Goal: Book appointment/travel/reservation

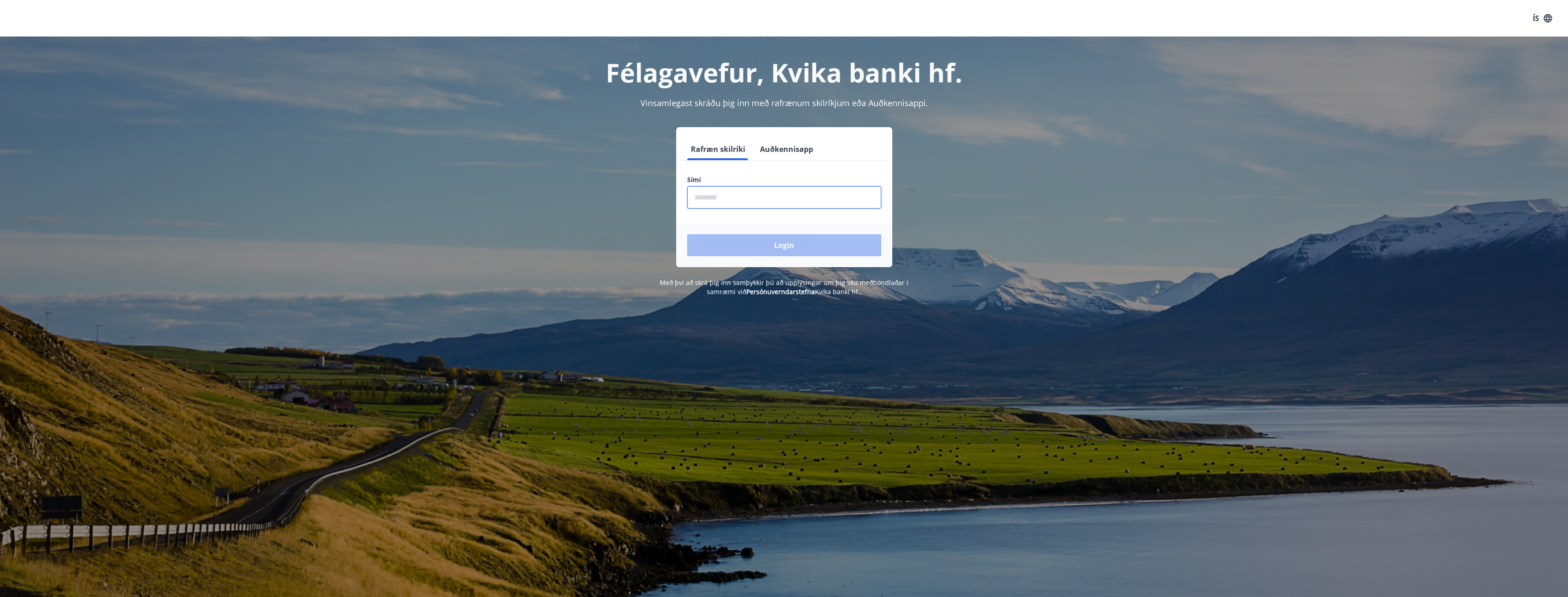
click at [752, 197] on input "phone" at bounding box center [784, 197] width 194 height 22
type input "********"
click at [687, 234] on button "Login" at bounding box center [784, 245] width 194 height 22
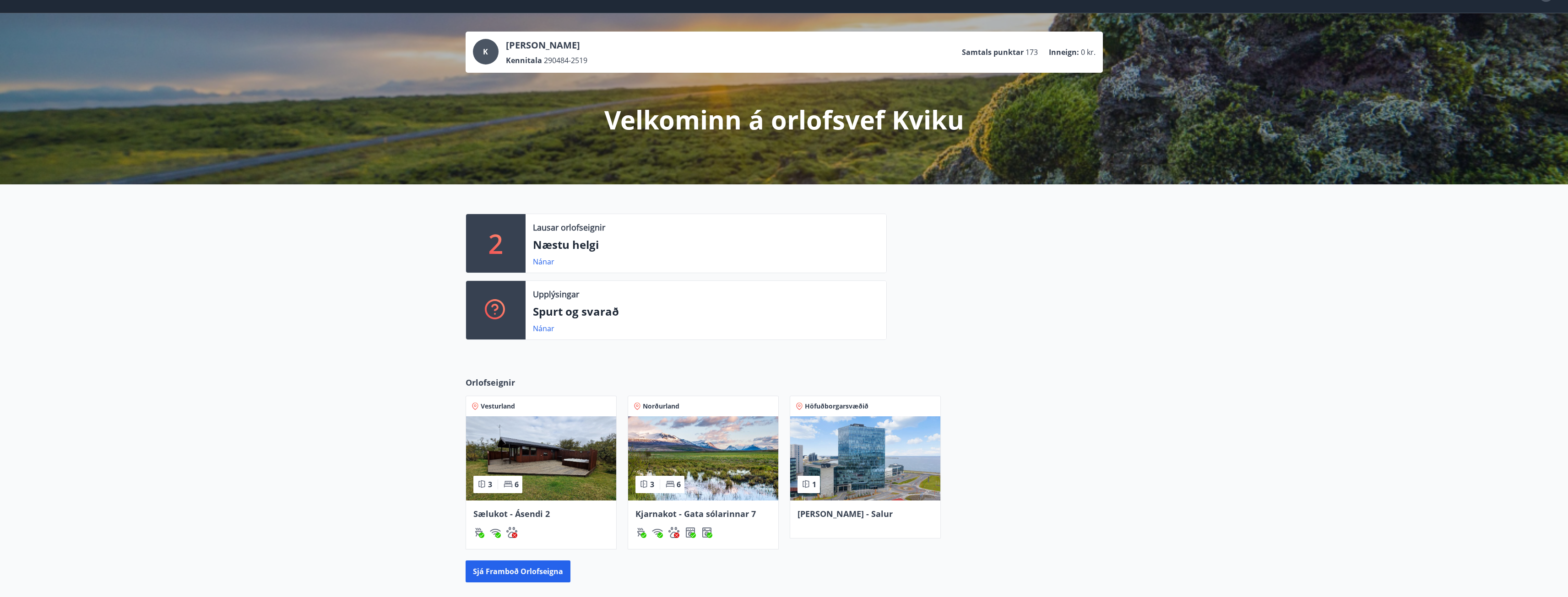
scroll to position [46, 0]
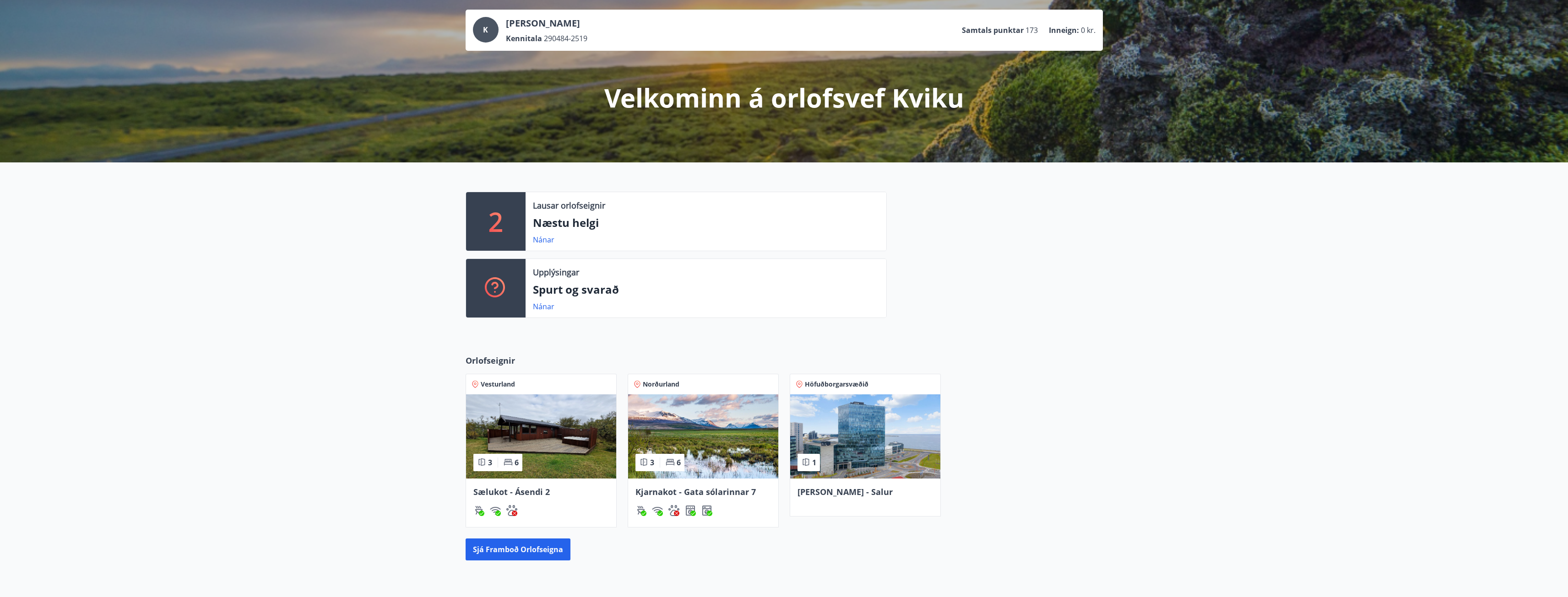
click at [710, 430] on img at bounding box center [703, 436] width 150 height 84
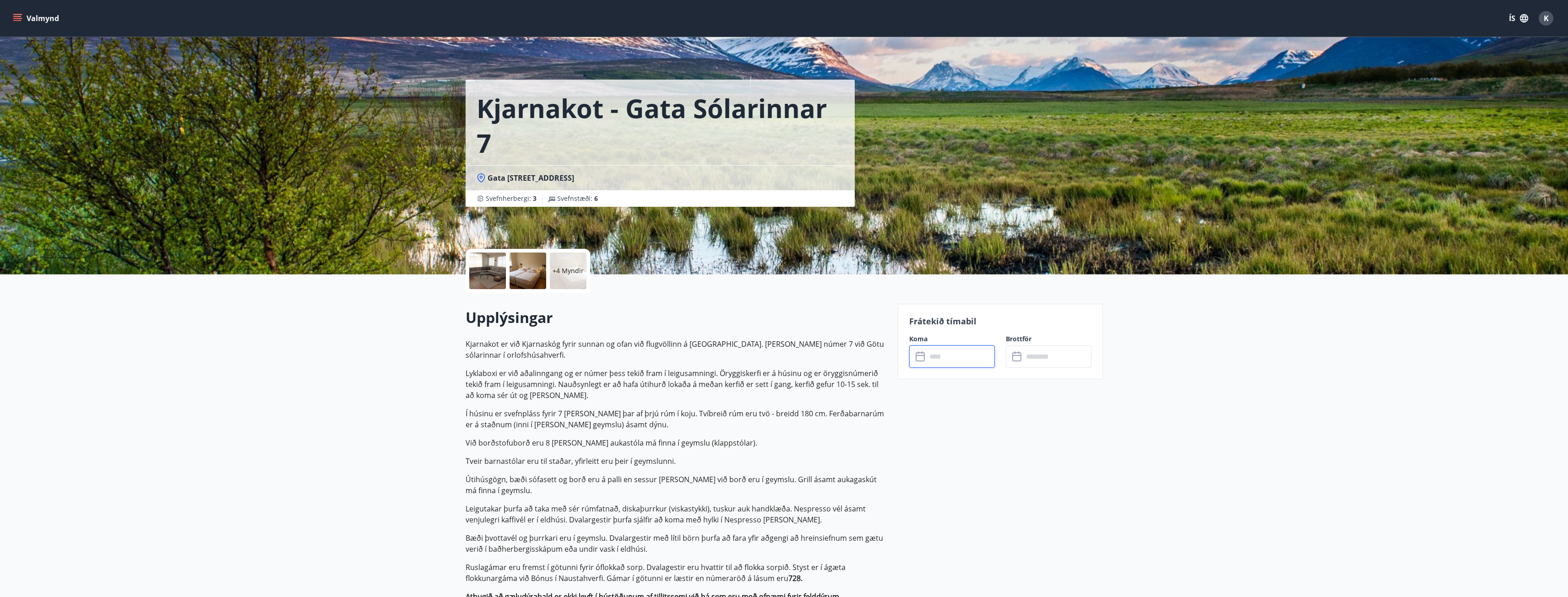
click at [963, 359] on input "text" at bounding box center [960, 356] width 68 height 22
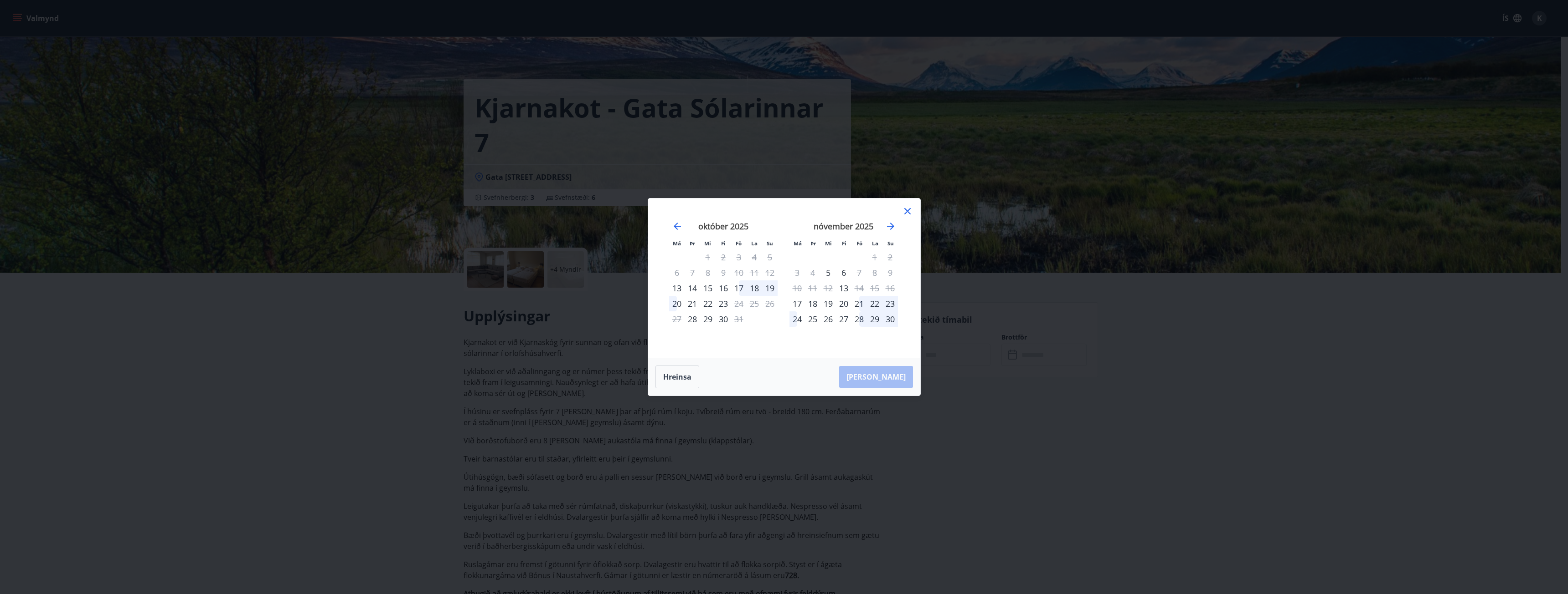
drag, startPoint x: 1076, startPoint y: 495, endPoint x: 984, endPoint y: 447, distance: 103.8
click at [1077, 495] on div "Má Þr Mi Fi Fö La Su Má Þr Mi Fi Fö La Su [DATE] 1 2 3 4 5 6 7 8 9 10 11 12 13 …" at bounding box center [784, 297] width 1568 height 594
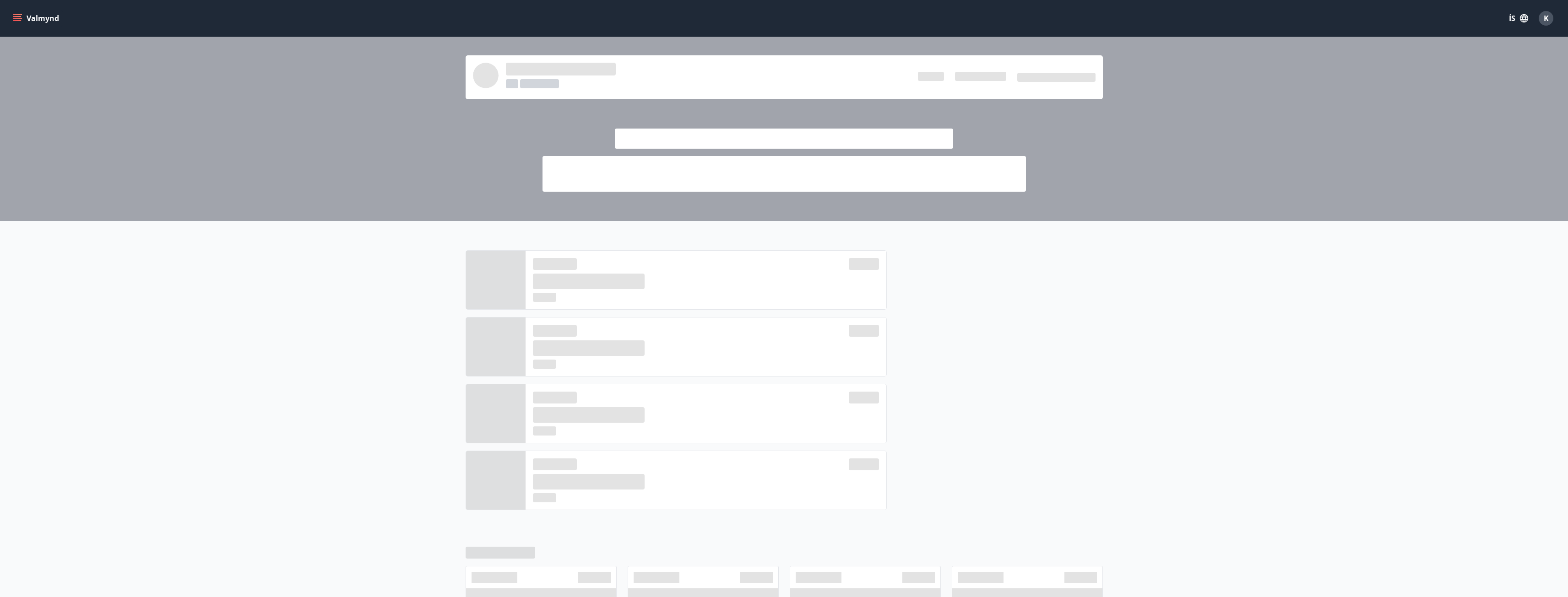
scroll to position [46, 0]
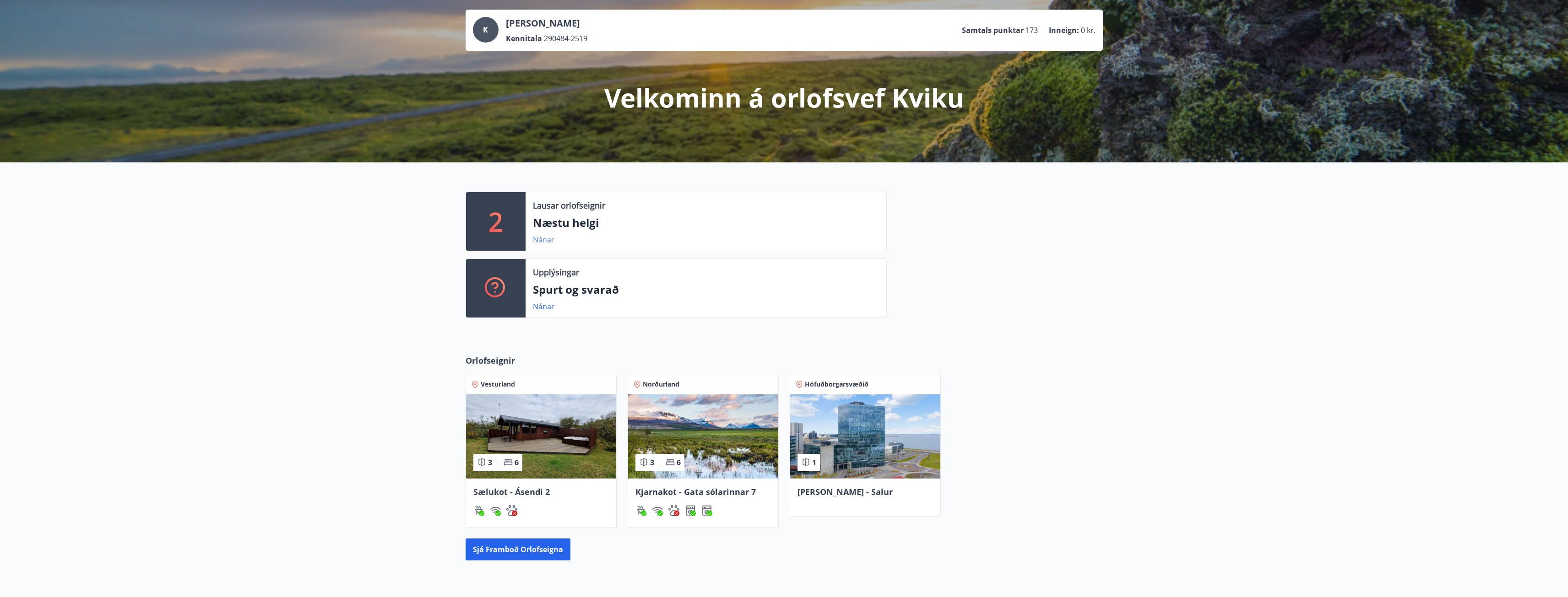
click at [545, 236] on link "Nánar" at bounding box center [544, 240] width 21 height 10
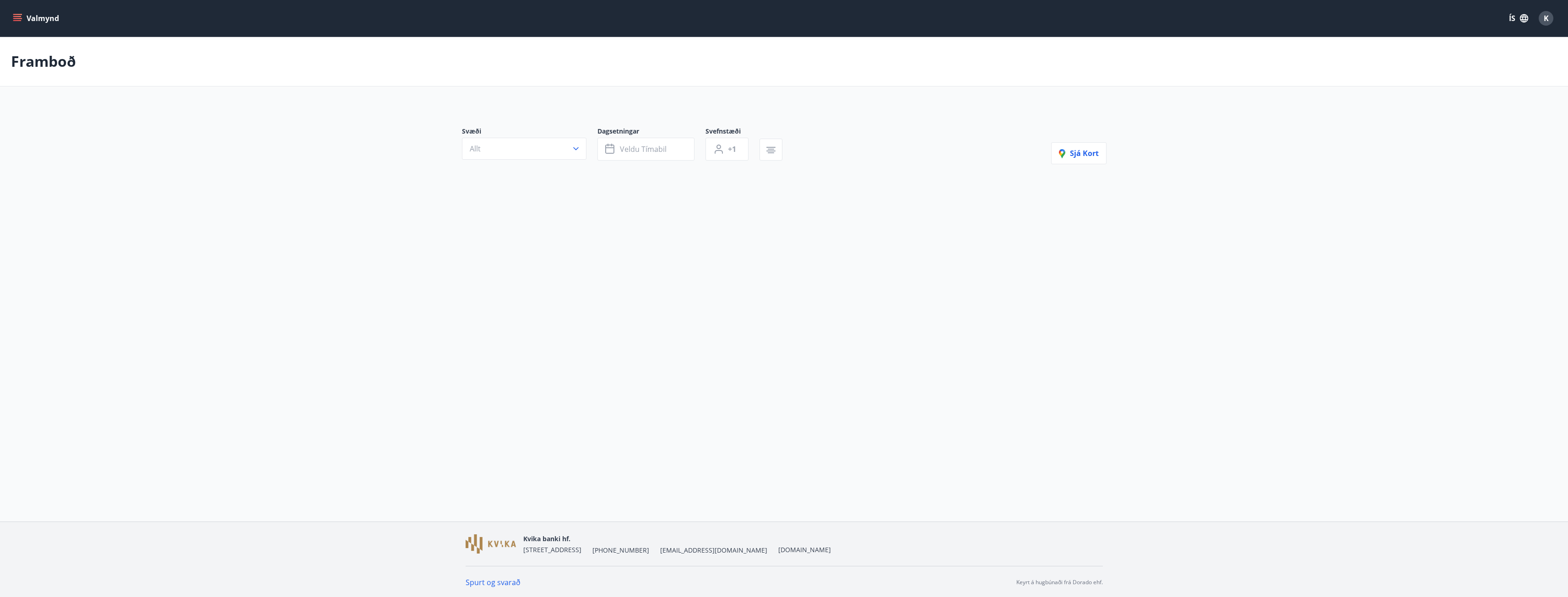
type input "*"
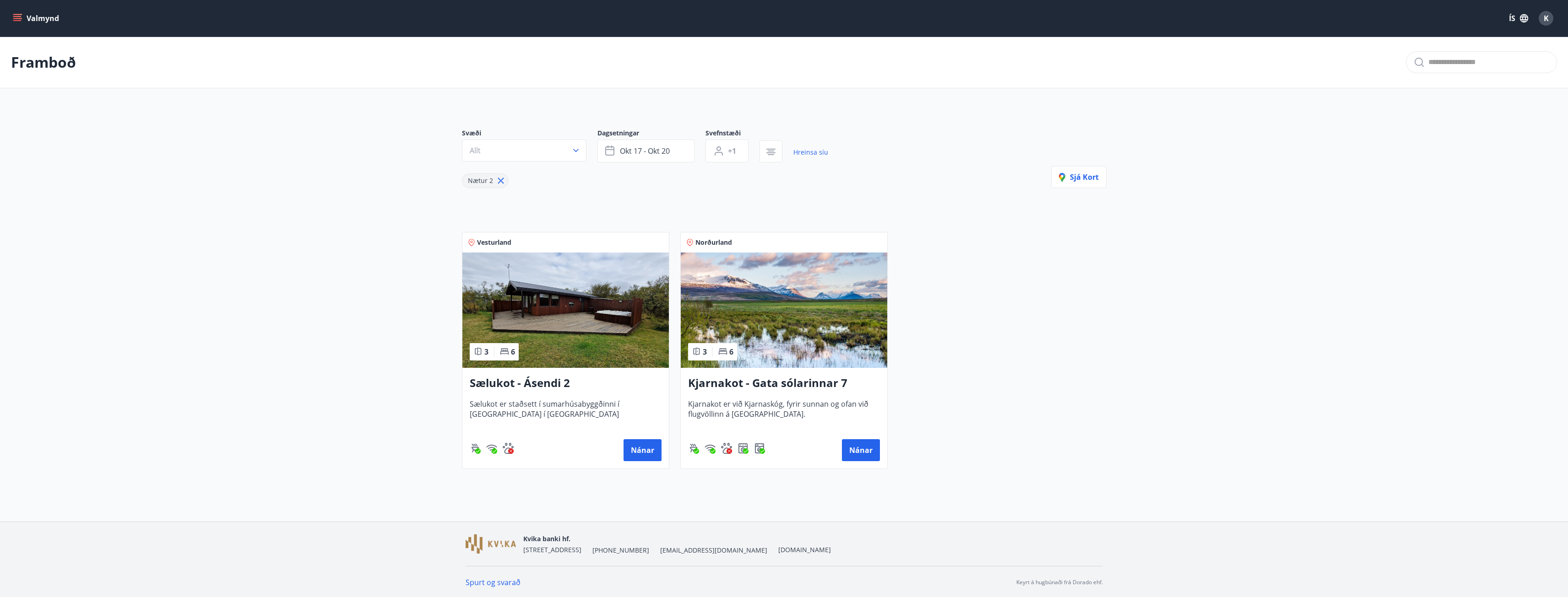
click at [548, 298] on img at bounding box center [565, 310] width 206 height 115
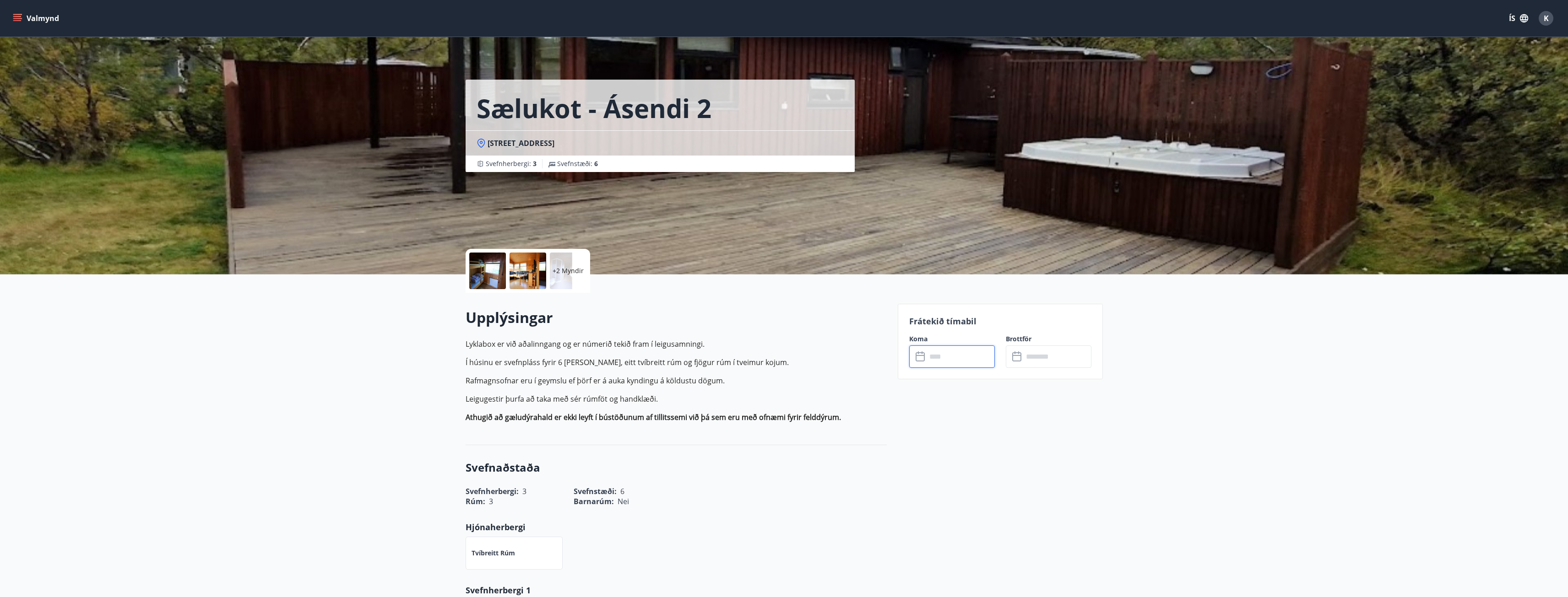
click at [979, 360] on input "text" at bounding box center [960, 356] width 68 height 22
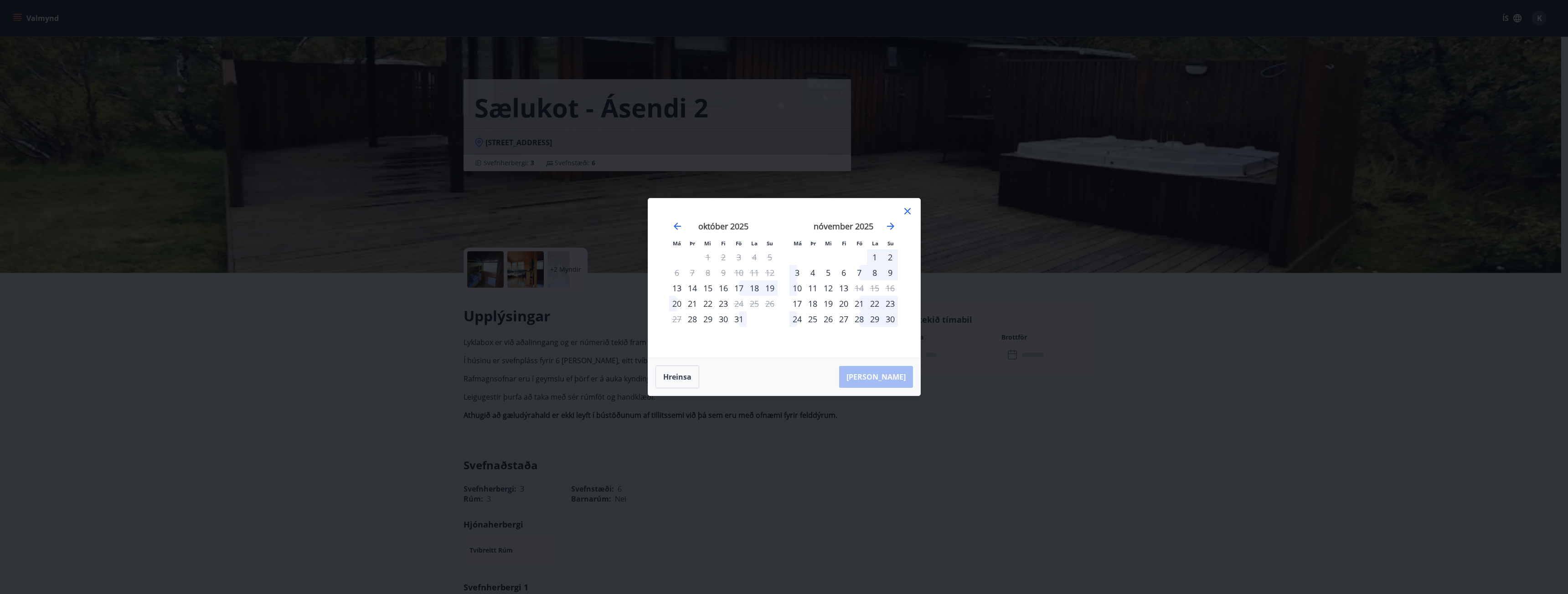
click at [860, 274] on div "7" at bounding box center [859, 272] width 15 height 15
click at [796, 289] on div "10" at bounding box center [797, 288] width 15 height 15
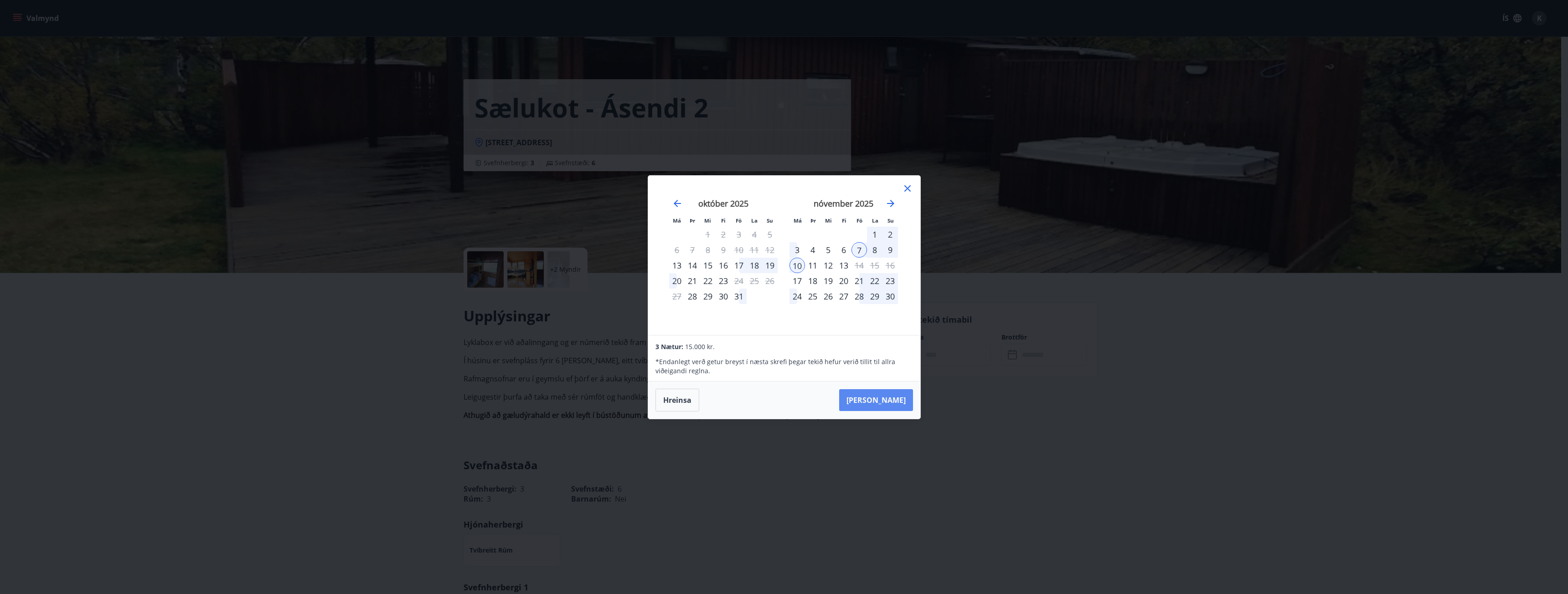
click at [903, 401] on button "[PERSON_NAME]" at bounding box center [876, 400] width 74 height 22
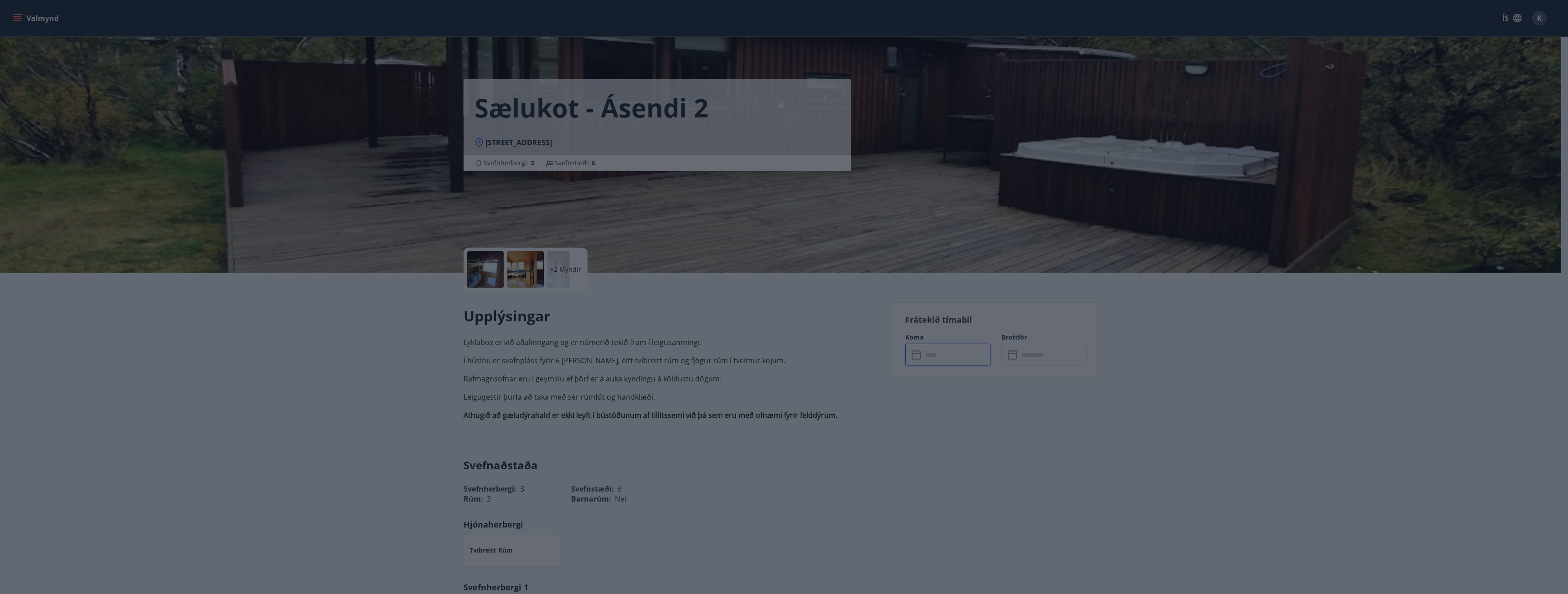
type input "******"
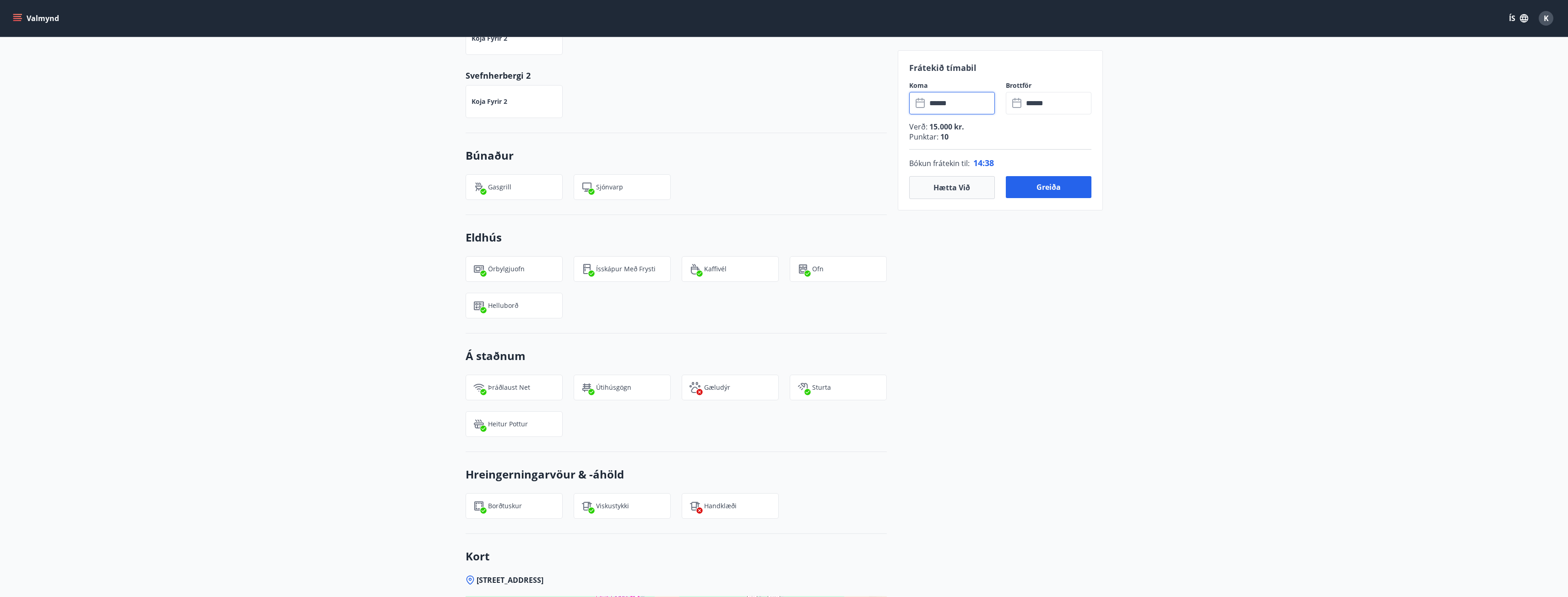
scroll to position [508, 0]
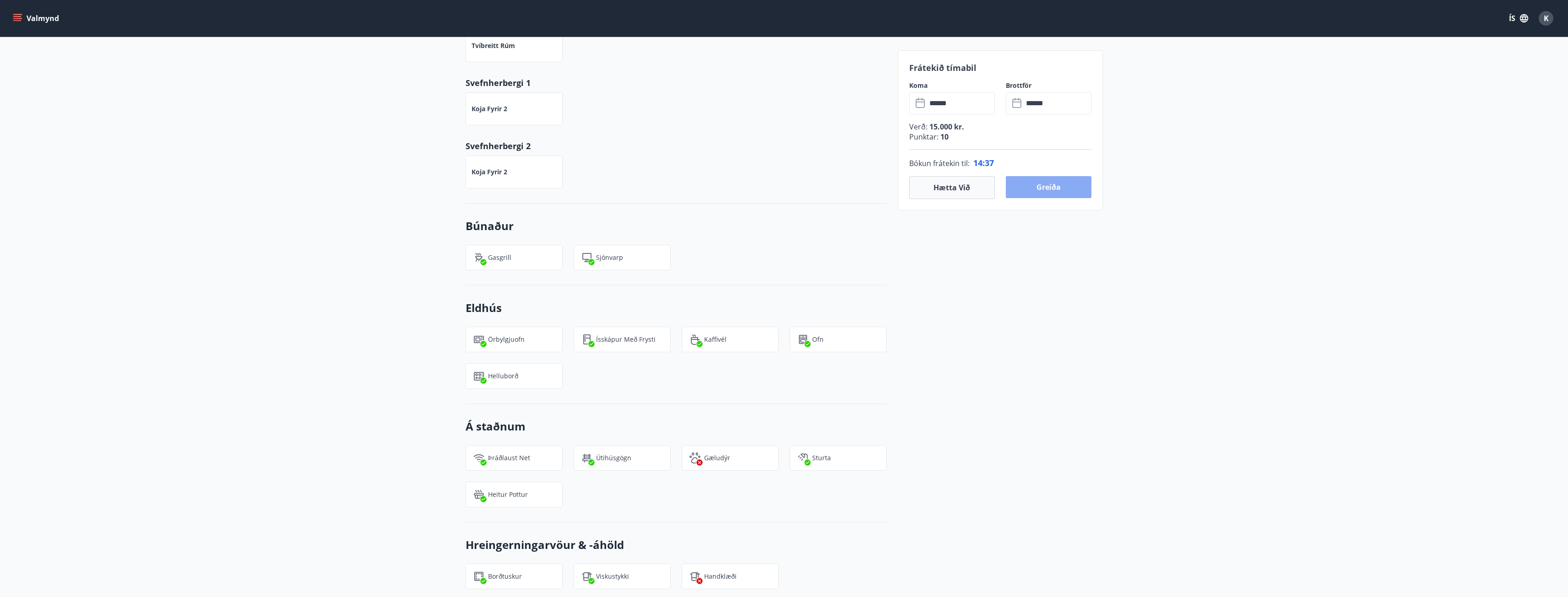
click at [1057, 191] on button "Greiða" at bounding box center [1049, 187] width 86 height 22
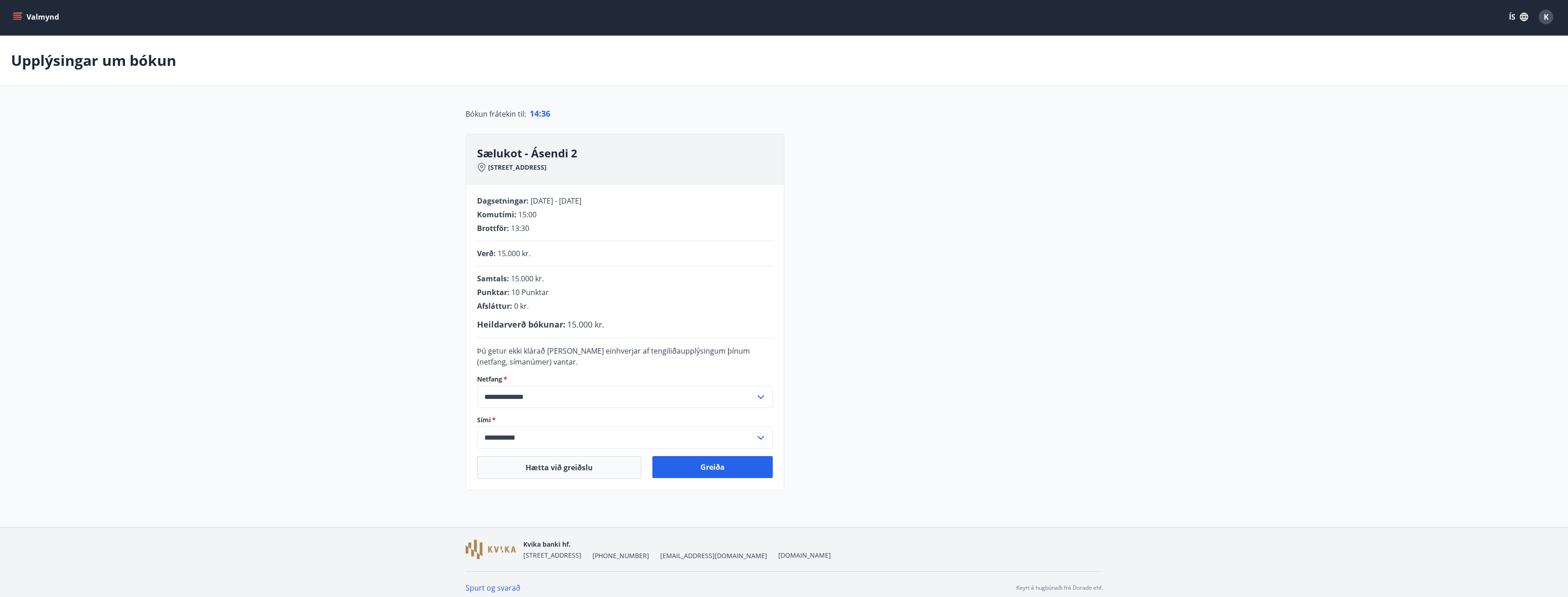
scroll to position [8, 0]
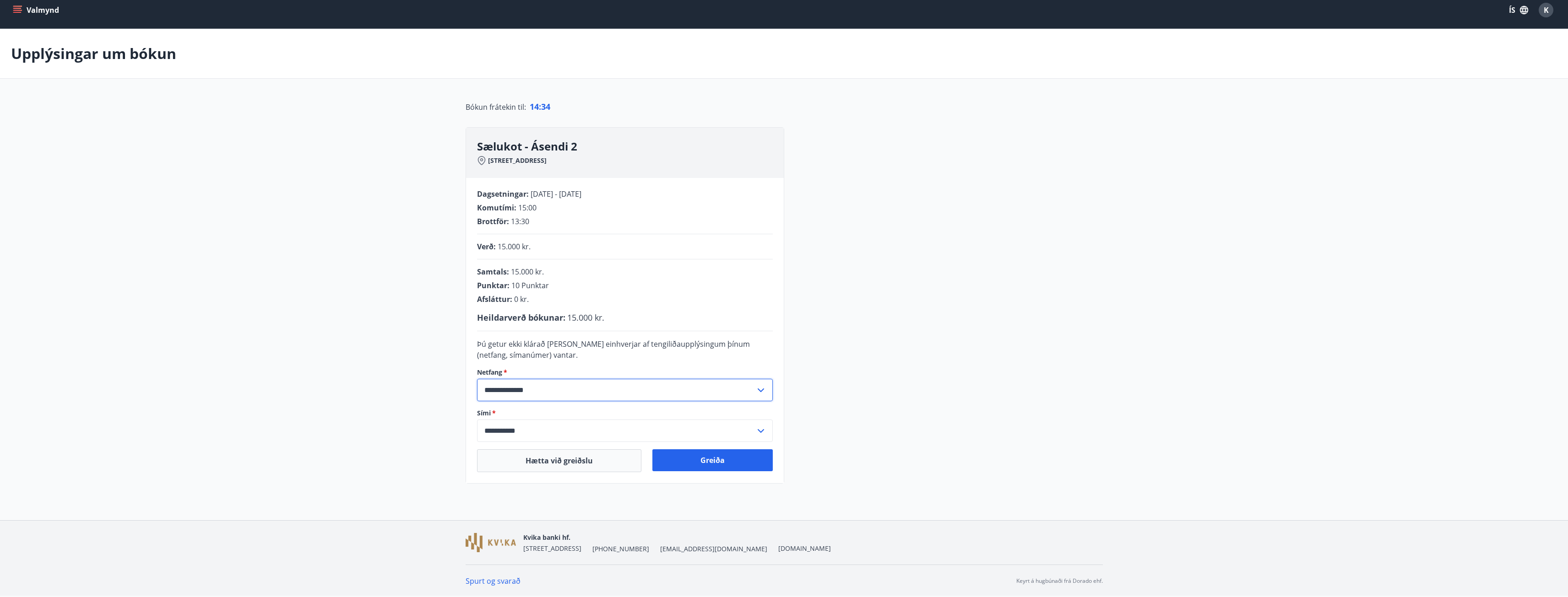
click at [551, 391] on input "**********" at bounding box center [616, 390] width 279 height 22
click at [553, 405] on li "[PERSON_NAME][EMAIL_ADDRESS][DOMAIN_NAME]" at bounding box center [625, 409] width 295 height 16
type input "**********"
click at [724, 464] on button "Greiða" at bounding box center [712, 460] width 120 height 22
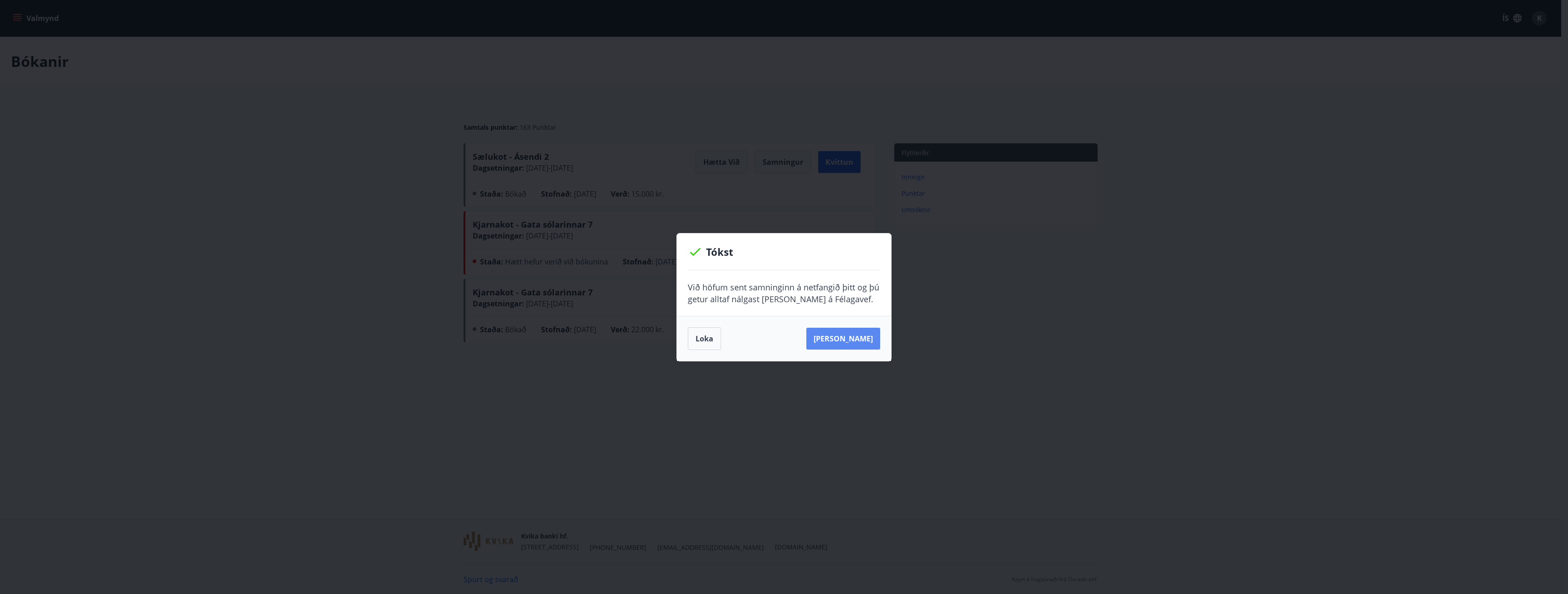
click at [843, 337] on button "Sjá samning" at bounding box center [843, 338] width 74 height 22
click at [713, 339] on button "Loka" at bounding box center [704, 339] width 33 height 23
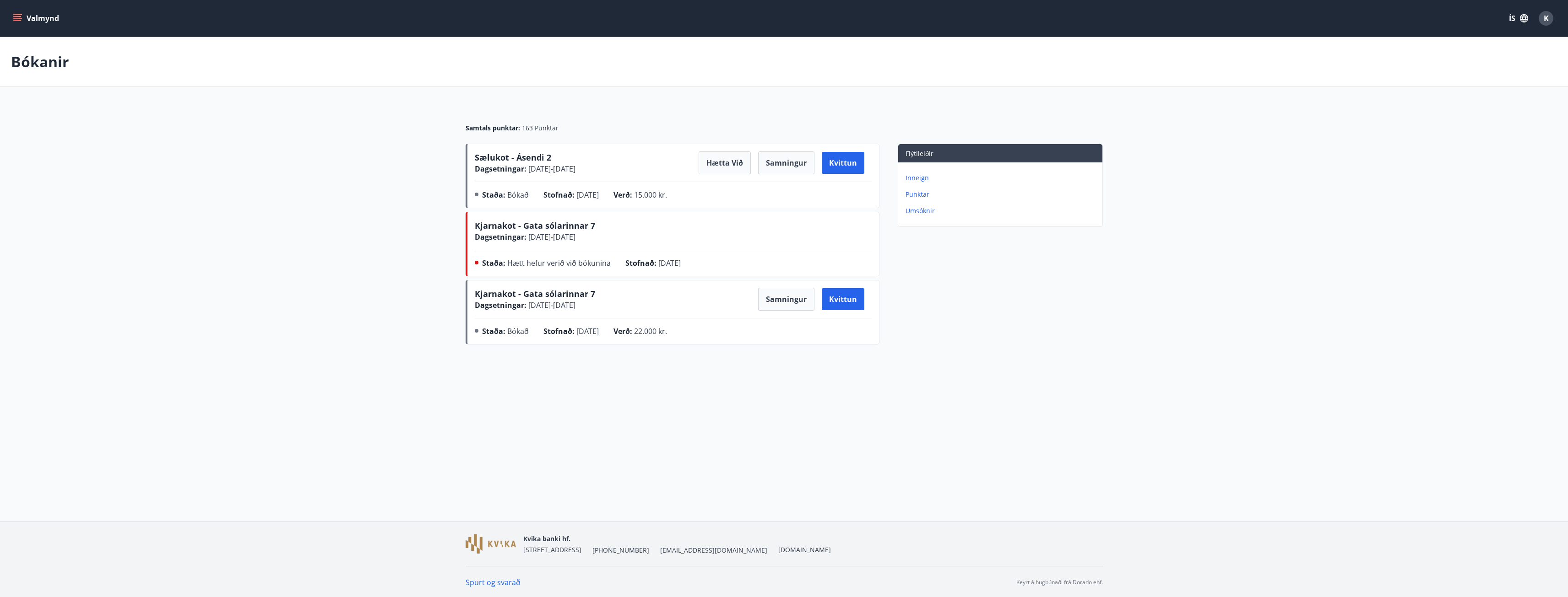
click at [34, 28] on div "Valmynd ÍS K" at bounding box center [783, 18] width 1546 height 22
click at [36, 21] on button "Valmynd" at bounding box center [36, 18] width 52 height 16
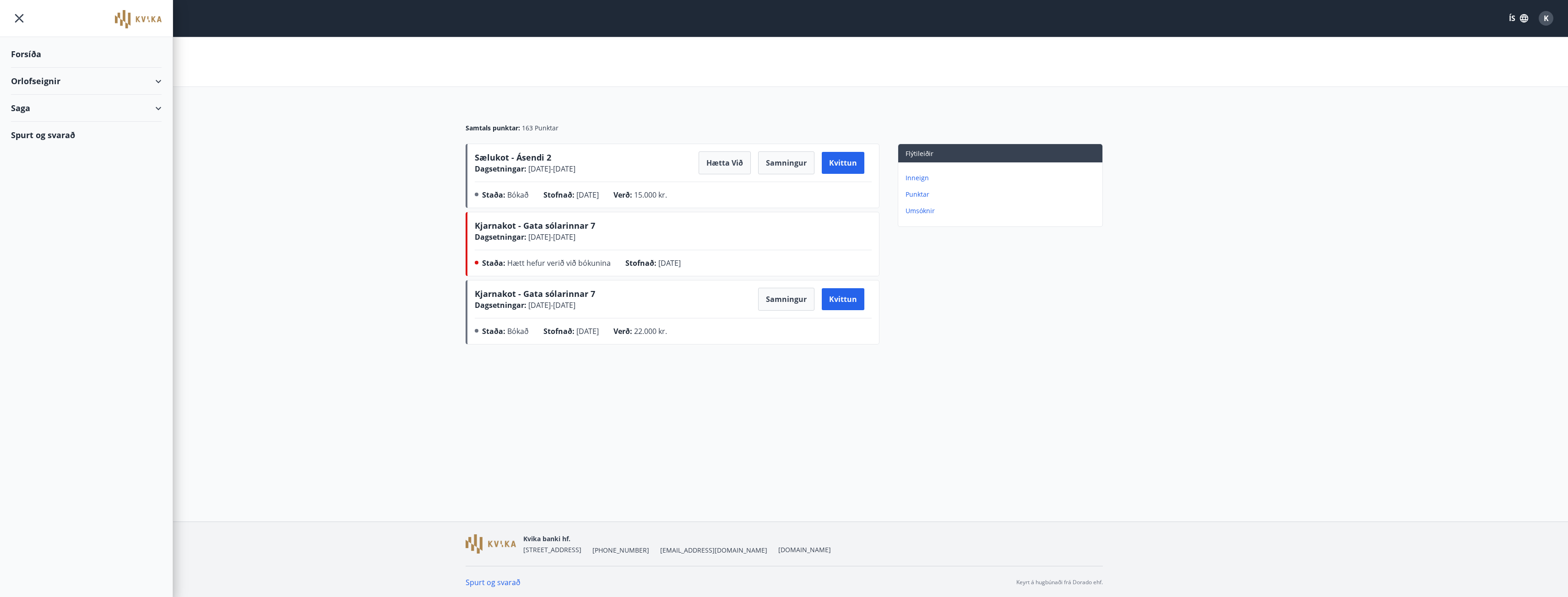
click at [29, 53] on div "Forsíða" at bounding box center [86, 54] width 151 height 27
